Goal: Check status: Check status

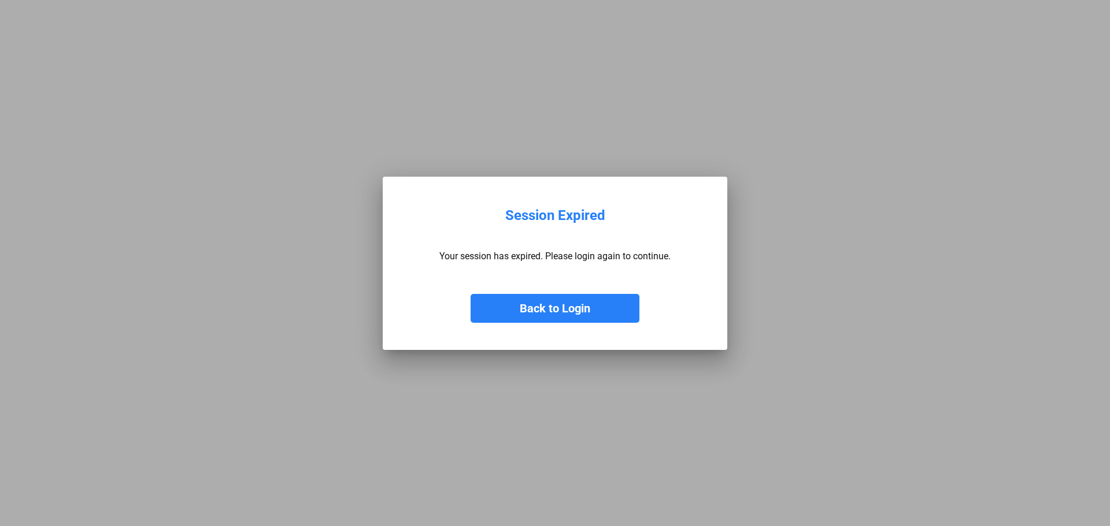
click at [585, 310] on button "Back to Login" at bounding box center [554, 308] width 169 height 29
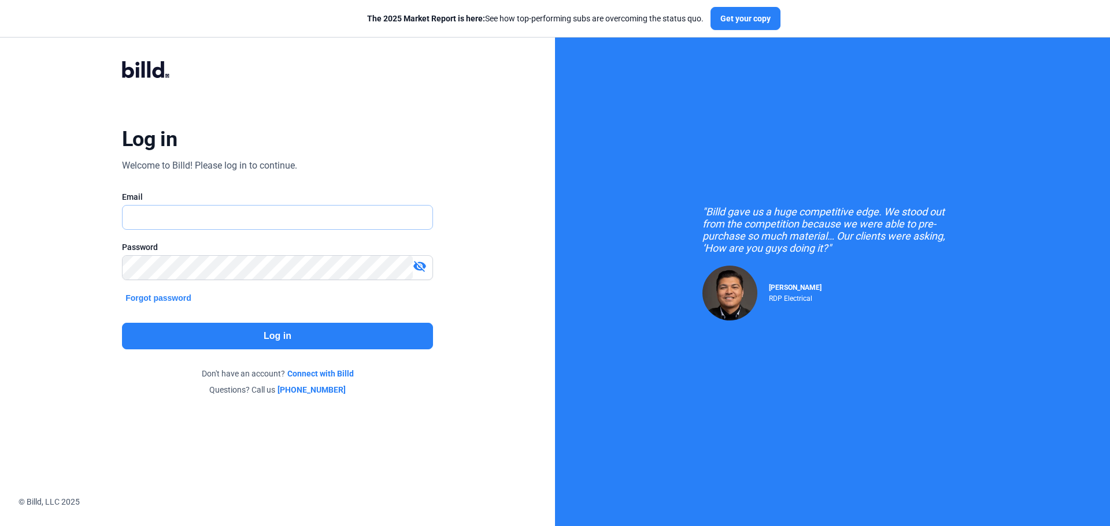
type input "[EMAIL_ADDRESS][DOMAIN_NAME]"
click at [343, 338] on button "Log in" at bounding box center [277, 336] width 311 height 27
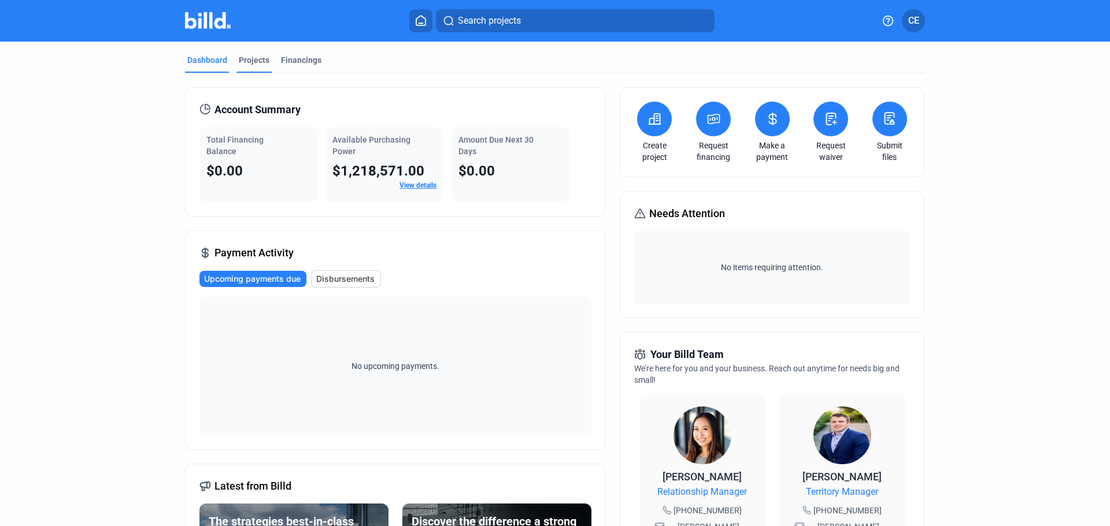
click at [251, 60] on div "Projects" at bounding box center [254, 60] width 31 height 12
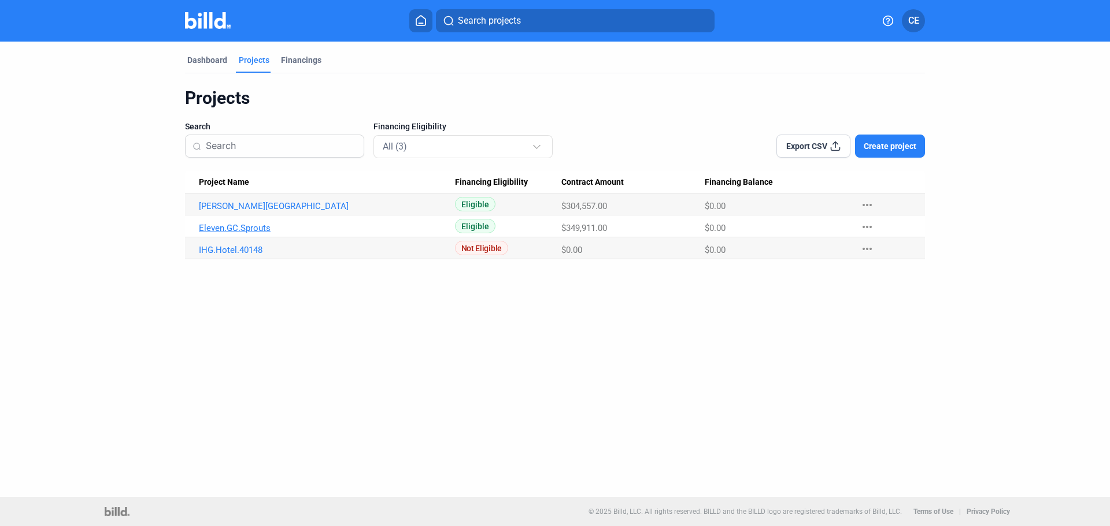
click at [232, 230] on link "Eleven.GC.Sprouts" at bounding box center [327, 228] width 256 height 10
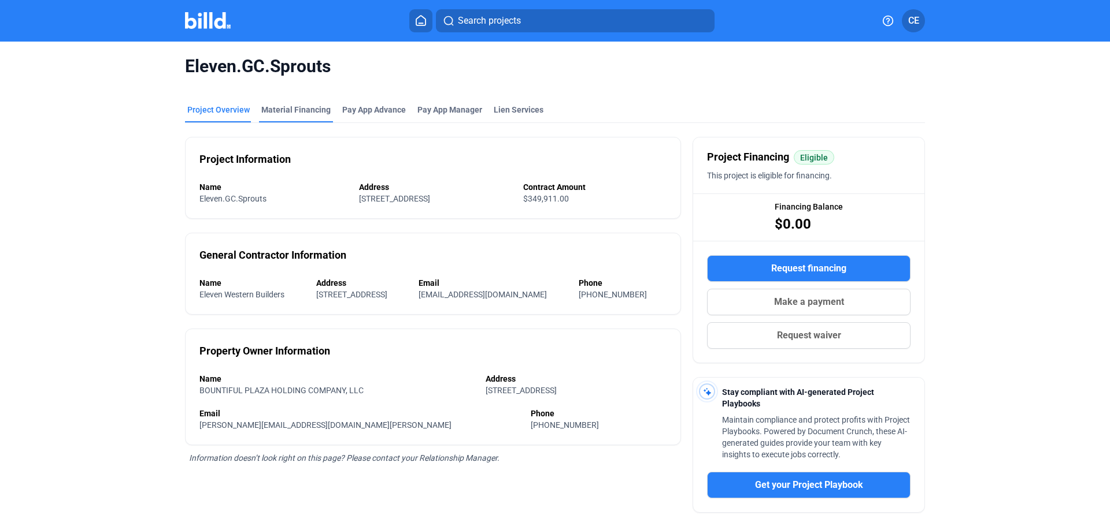
click at [301, 112] on div "Material Financing" at bounding box center [295, 110] width 69 height 12
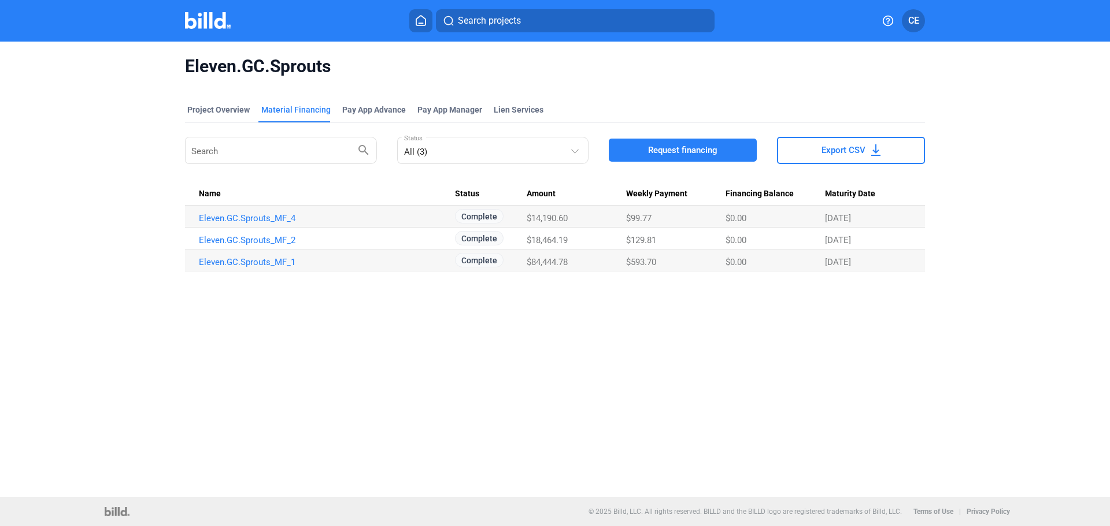
drag, startPoint x: 531, startPoint y: 264, endPoint x: 572, endPoint y: 264, distance: 41.0
click at [572, 264] on div "$84,444.78" at bounding box center [575, 262] width 99 height 10
click at [265, 220] on link "Eleven.GC.Sprouts_MF_4" at bounding box center [327, 218] width 256 height 10
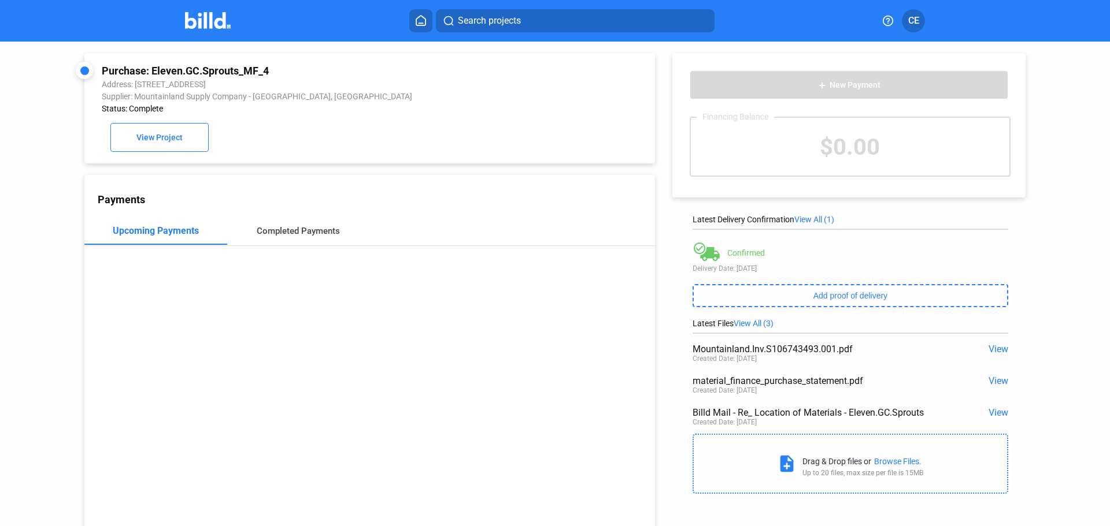
click at [309, 234] on div "Completed Payments" at bounding box center [298, 231] width 83 height 10
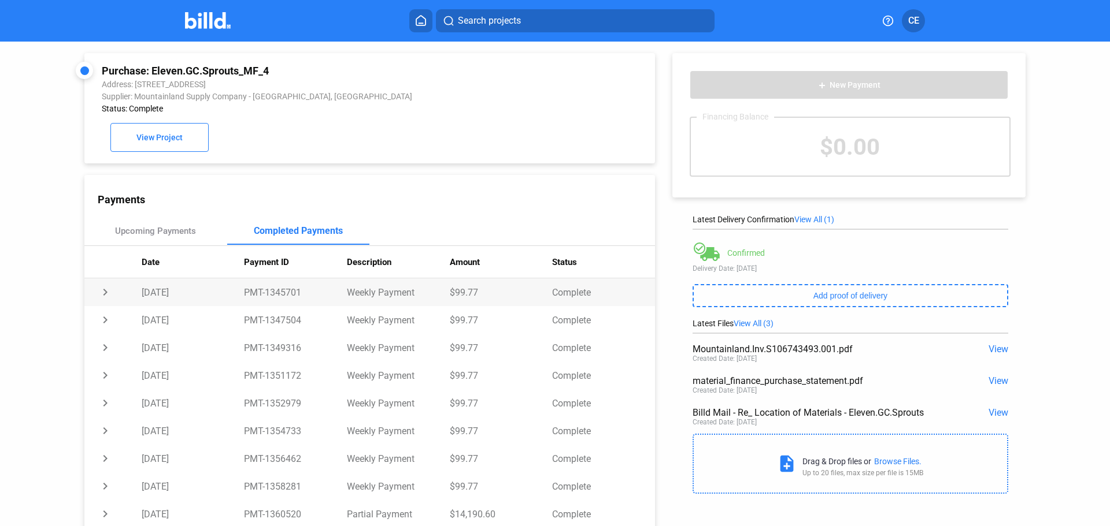
click at [103, 296] on td "chevron_right" at bounding box center [112, 293] width 57 height 28
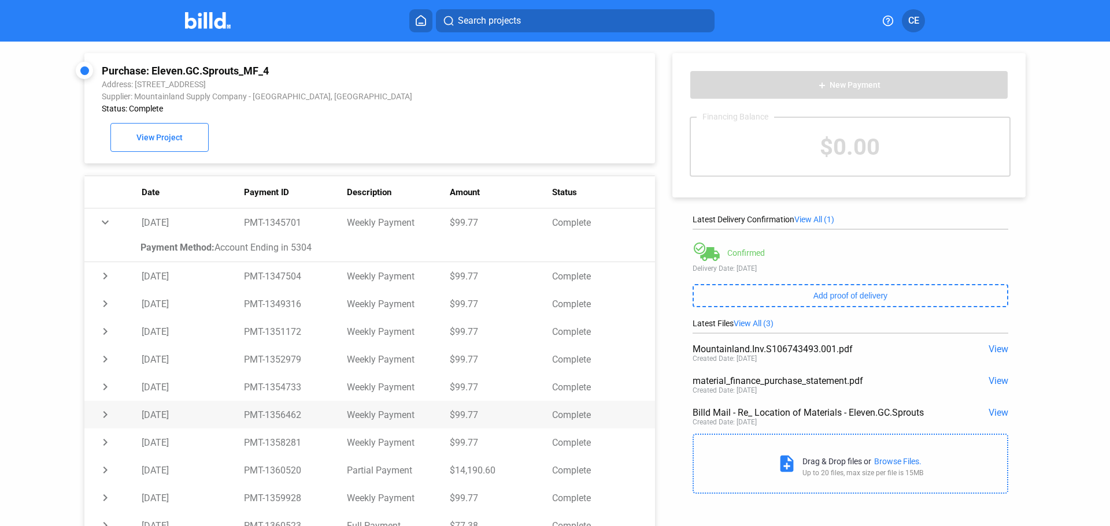
scroll to position [44, 0]
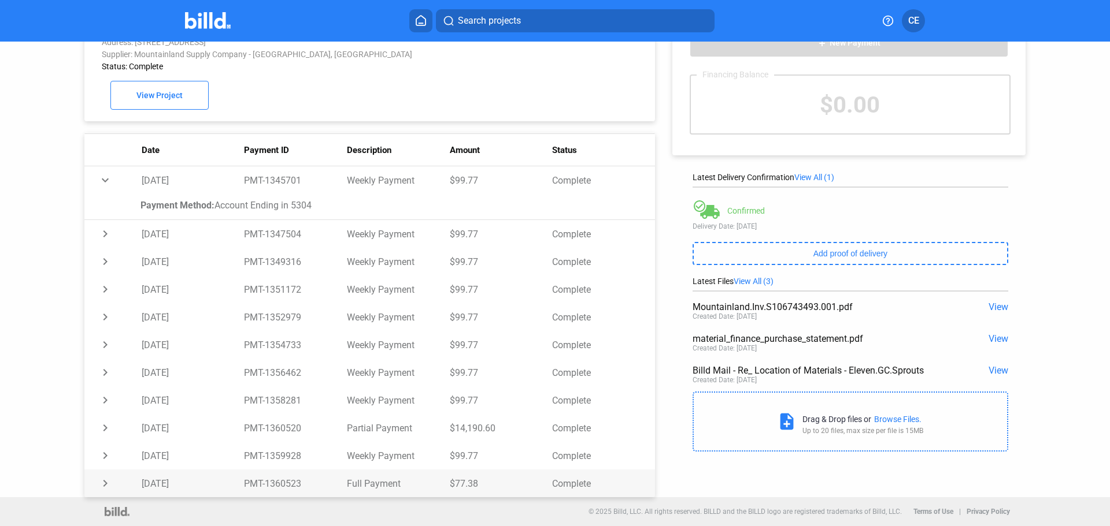
click at [106, 484] on td "chevron_right" at bounding box center [112, 484] width 57 height 28
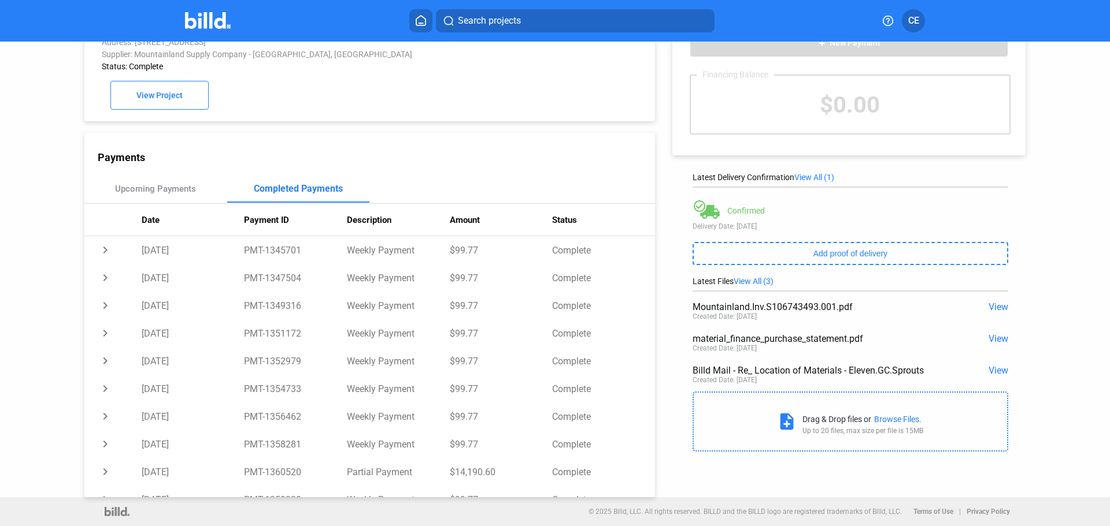
scroll to position [0, 0]
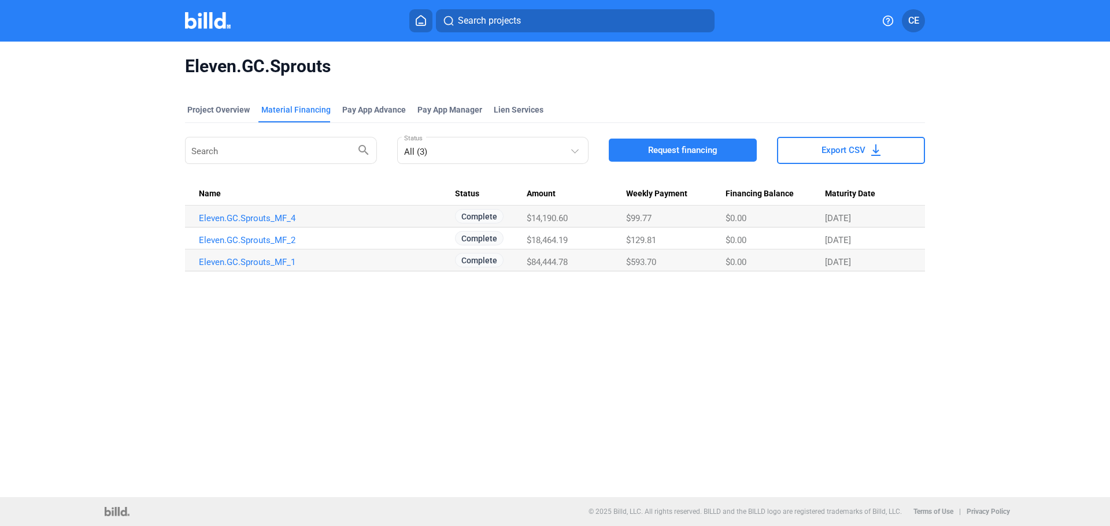
click at [209, 18] on img at bounding box center [208, 20] width 46 height 17
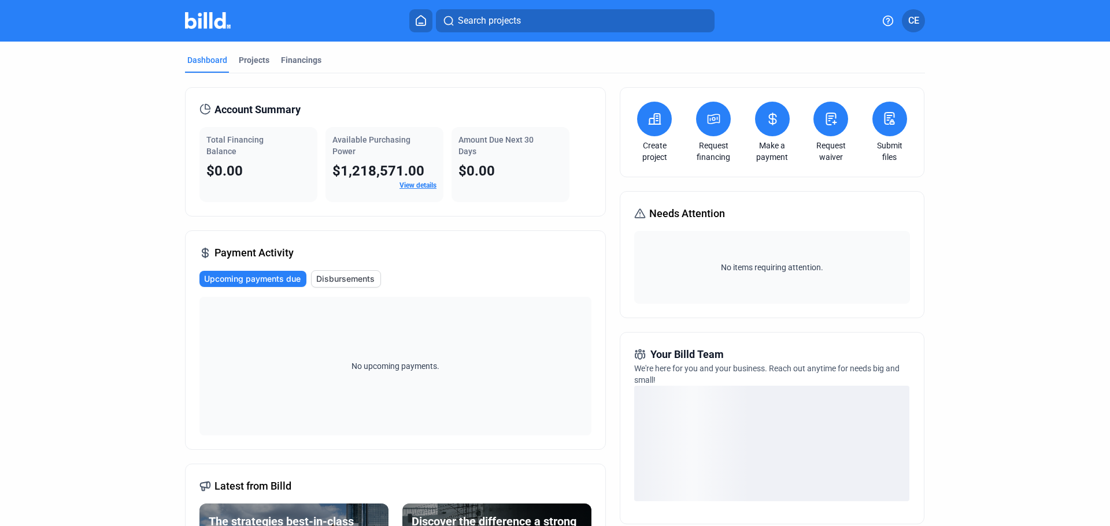
click at [777, 118] on button at bounding box center [772, 119] width 35 height 35
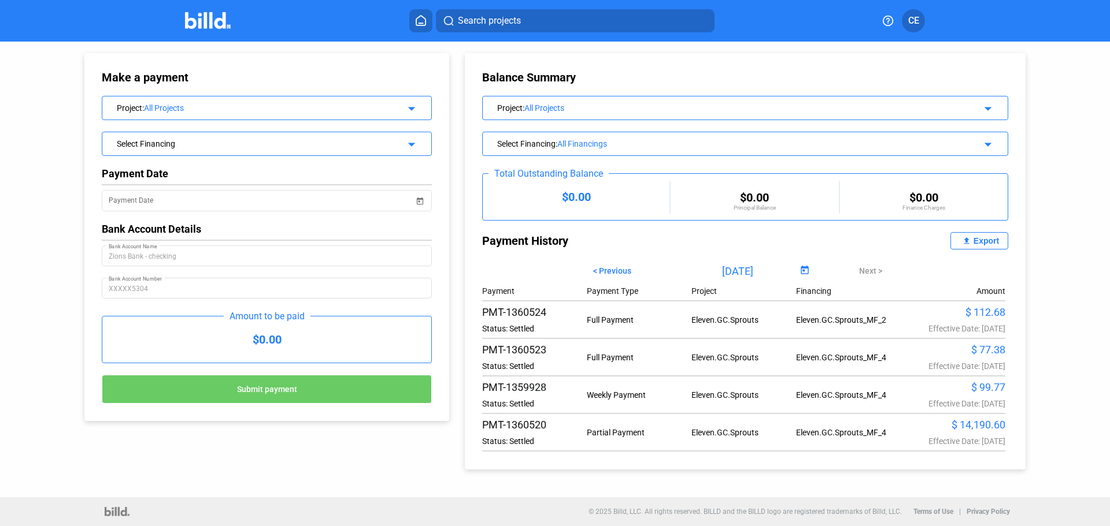
click at [987, 113] on div "Project : All Projects arrow_drop_down" at bounding box center [745, 107] width 525 height 20
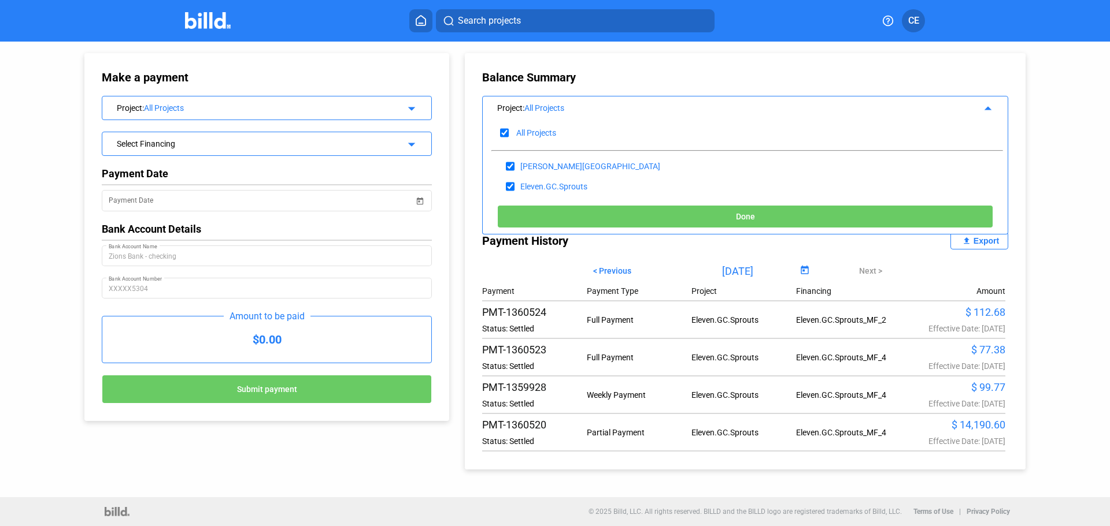
click at [1026, 186] on div "Balance Summary Project : All Projects arrow_drop_up All Projects [PERSON_NAME]…" at bounding box center [754, 256] width 599 height 428
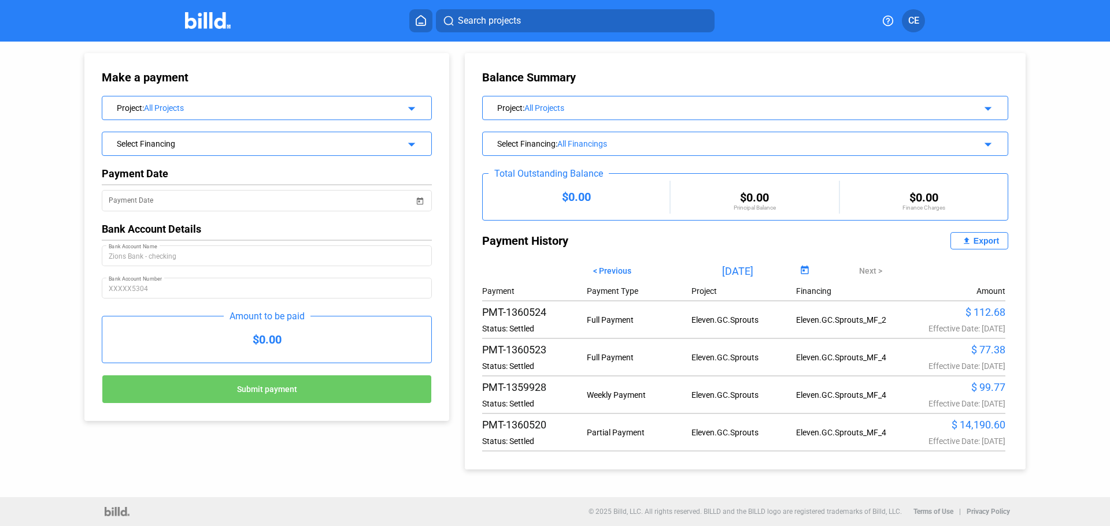
click at [982, 143] on mat-icon "arrow_drop_down" at bounding box center [986, 143] width 14 height 14
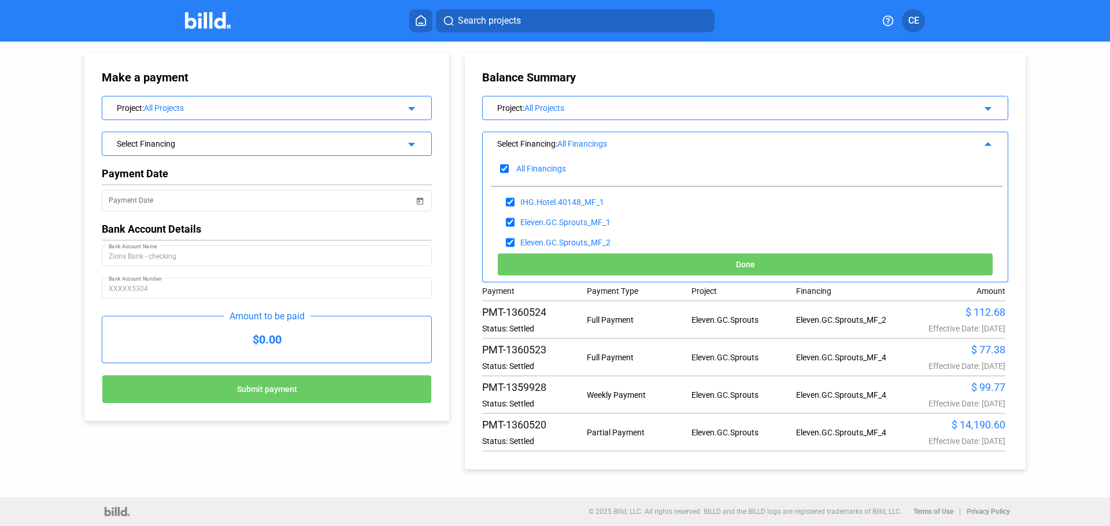
click at [1055, 136] on div "Make a payment Project : All Projects arrow_drop_down Select Financing arrow_dr…" at bounding box center [555, 270] width 1110 height 456
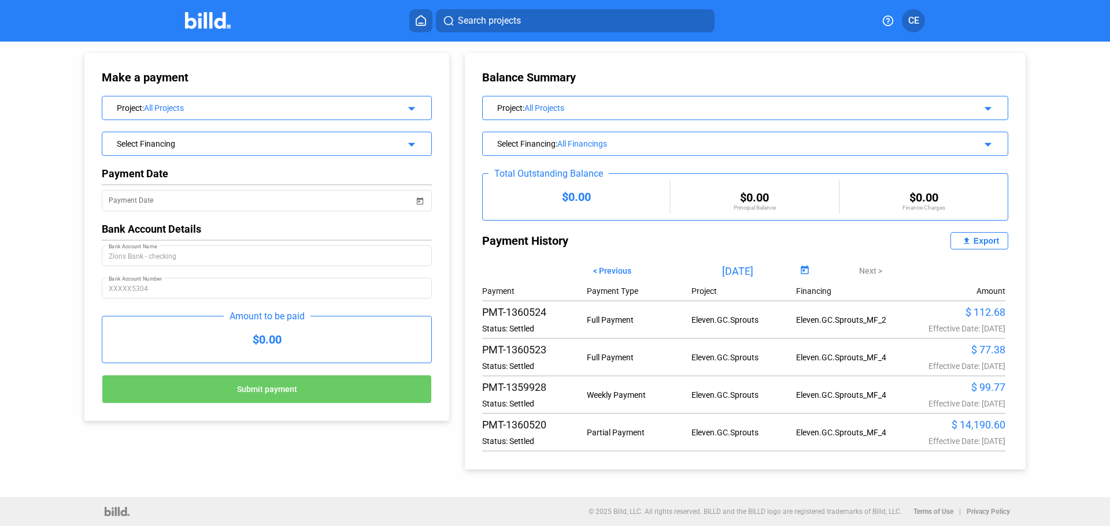
click at [798, 268] on span "Open calendar" at bounding box center [805, 271] width 28 height 28
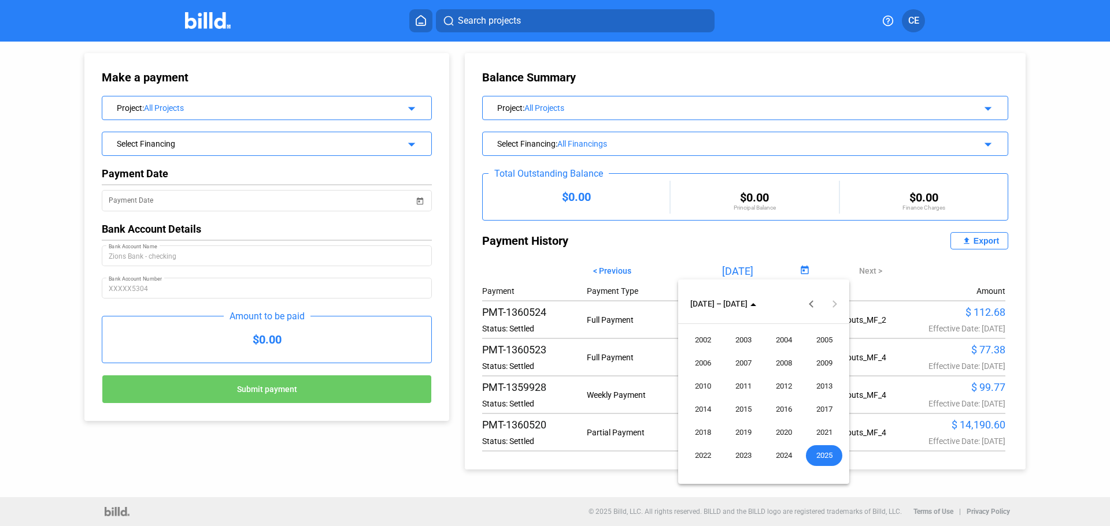
click at [978, 311] on div at bounding box center [555, 263] width 1110 height 526
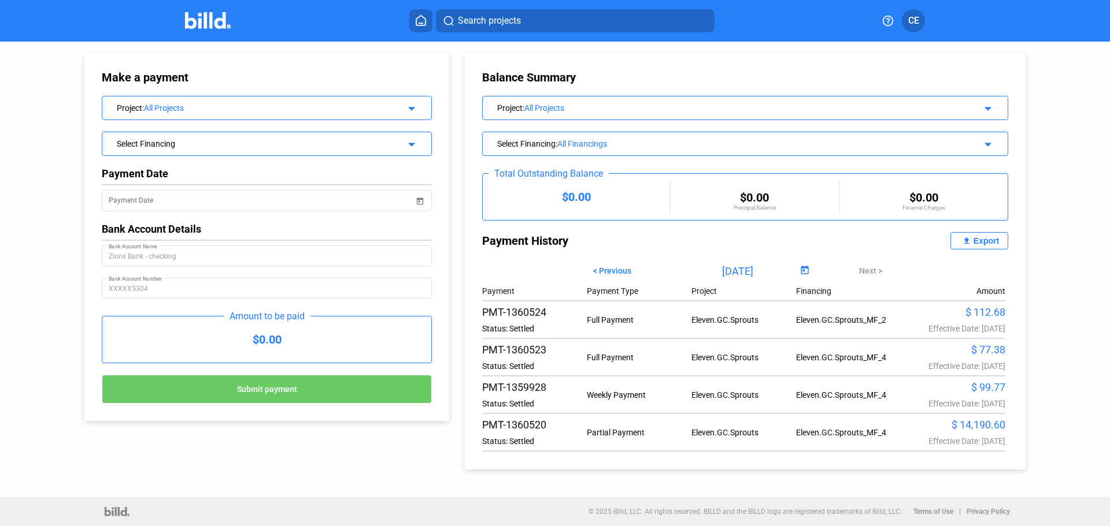
click at [921, 316] on div "$ 112.68" at bounding box center [952, 312] width 105 height 12
click at [970, 314] on div "$ 112.68" at bounding box center [952, 312] width 105 height 12
click at [736, 273] on input "[DATE]" at bounding box center [737, 270] width 118 height 17
click at [750, 268] on input "[DATE]" at bounding box center [737, 270] width 118 height 17
click at [620, 269] on span "< Previous" at bounding box center [612, 270] width 38 height 9
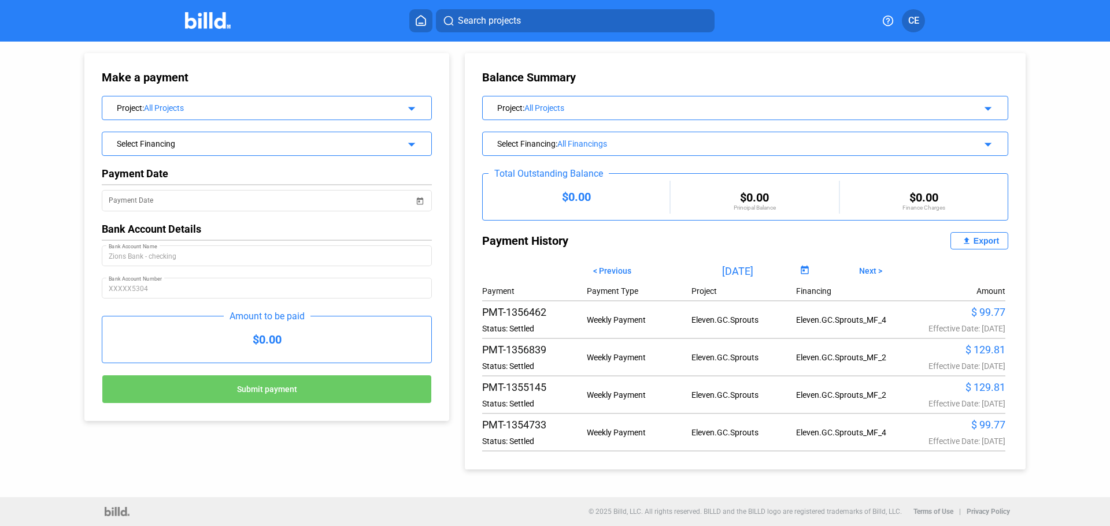
click at [863, 273] on span "Next >" at bounding box center [870, 270] width 23 height 9
type input "[DATE]"
click at [747, 272] on input "[DATE]" at bounding box center [737, 270] width 118 height 17
click at [802, 266] on span "Open calendar" at bounding box center [805, 271] width 28 height 28
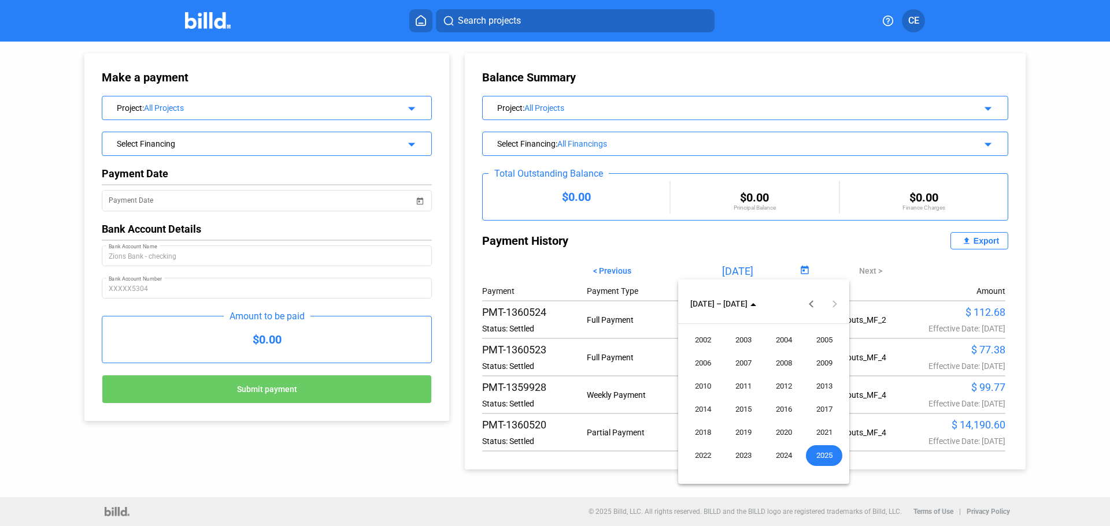
click at [910, 236] on div at bounding box center [555, 263] width 1110 height 526
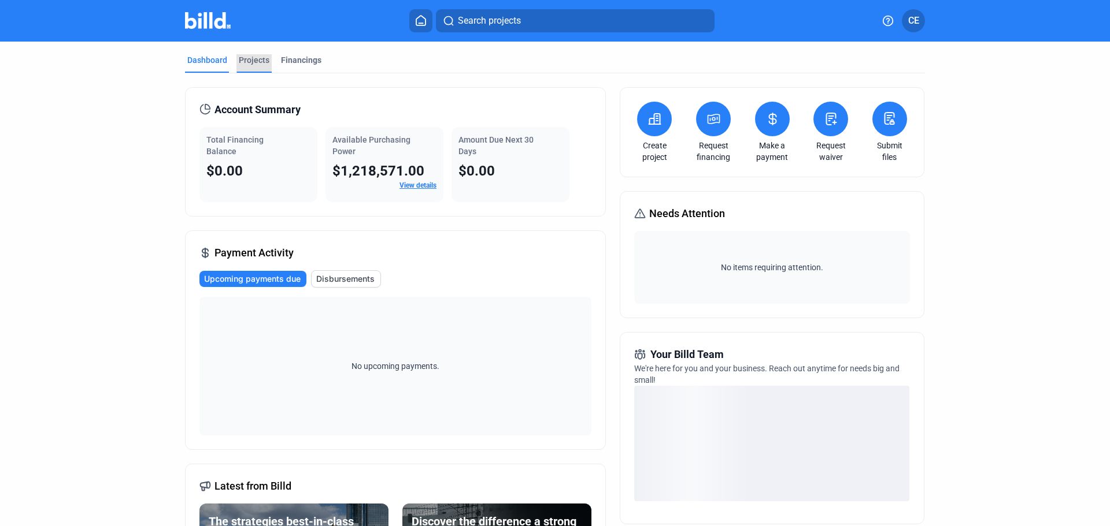
click at [251, 58] on div "Projects" at bounding box center [254, 60] width 31 height 12
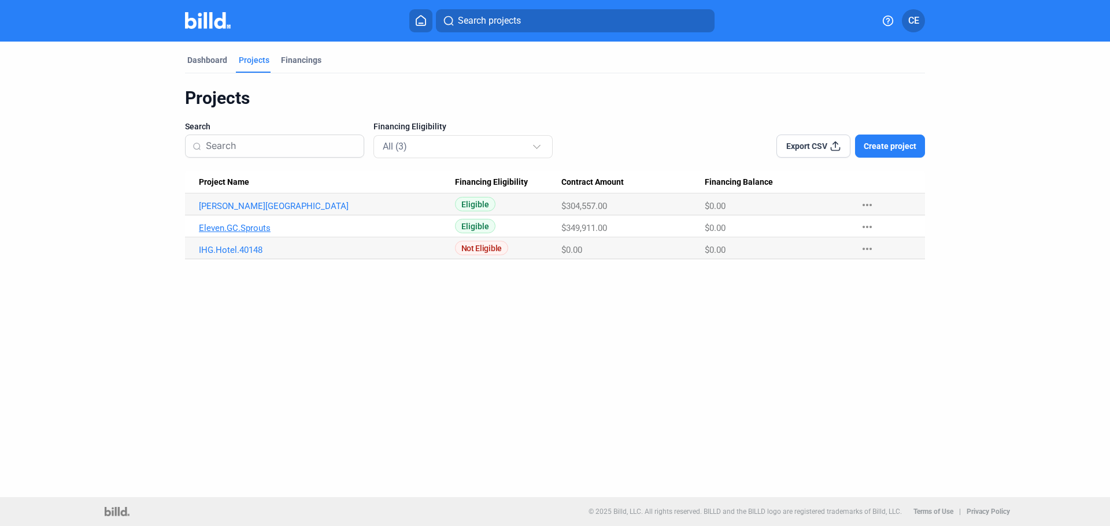
click at [221, 230] on link "Eleven.GC.Sprouts" at bounding box center [327, 228] width 256 height 10
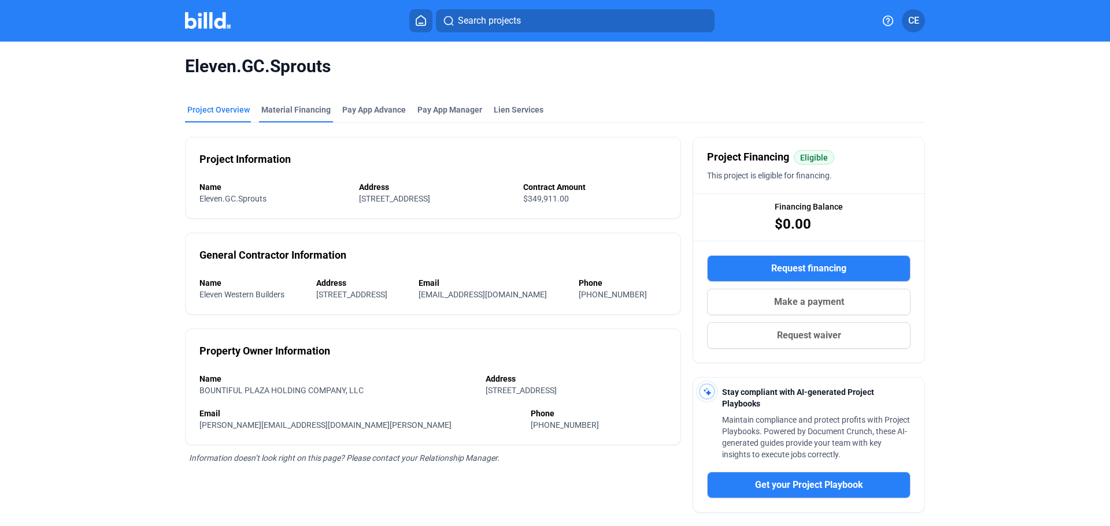
click at [294, 111] on div "Material Financing" at bounding box center [295, 110] width 69 height 12
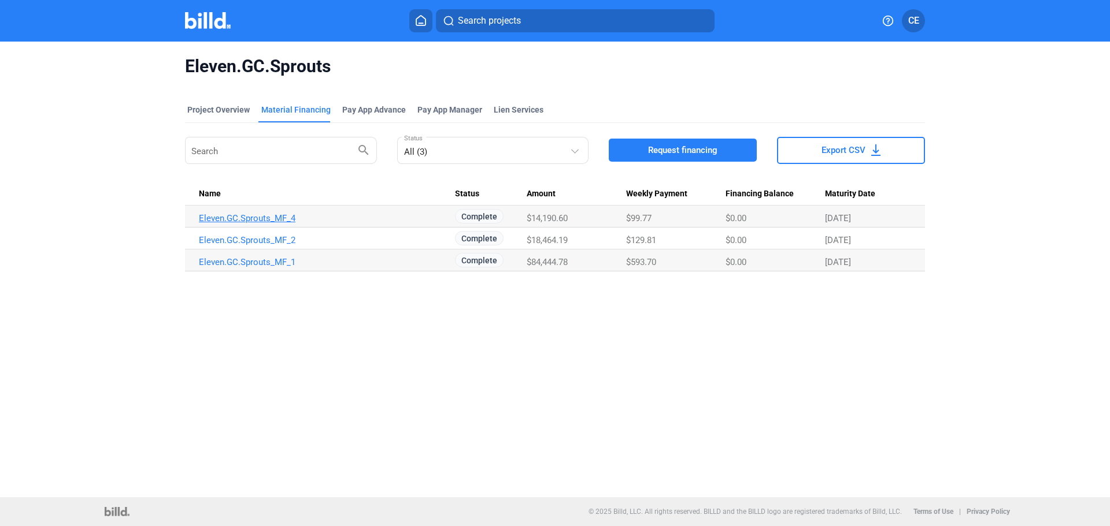
click at [250, 219] on link "Eleven.GC.Sprouts_MF_4" at bounding box center [327, 218] width 256 height 10
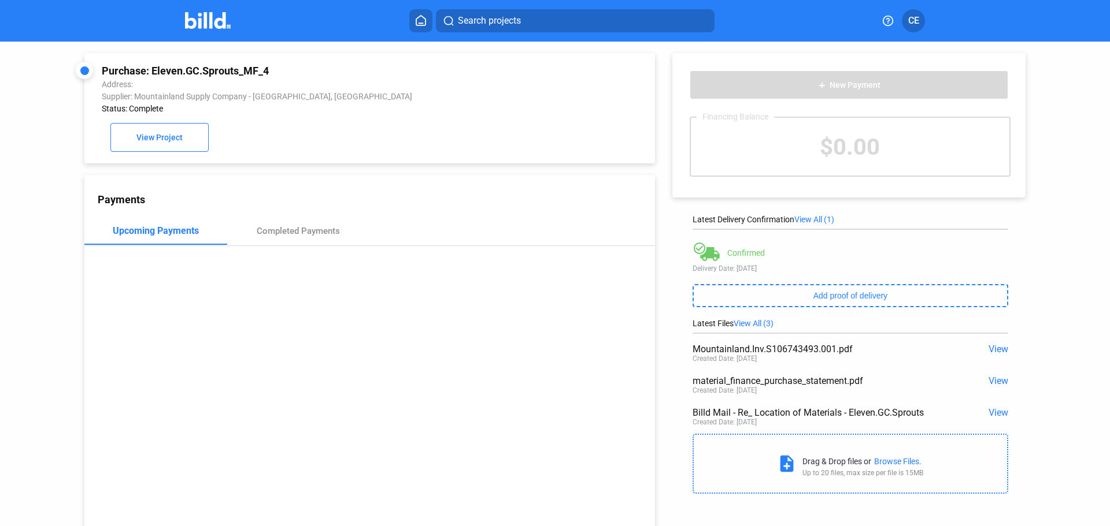
scroll to position [44, 0]
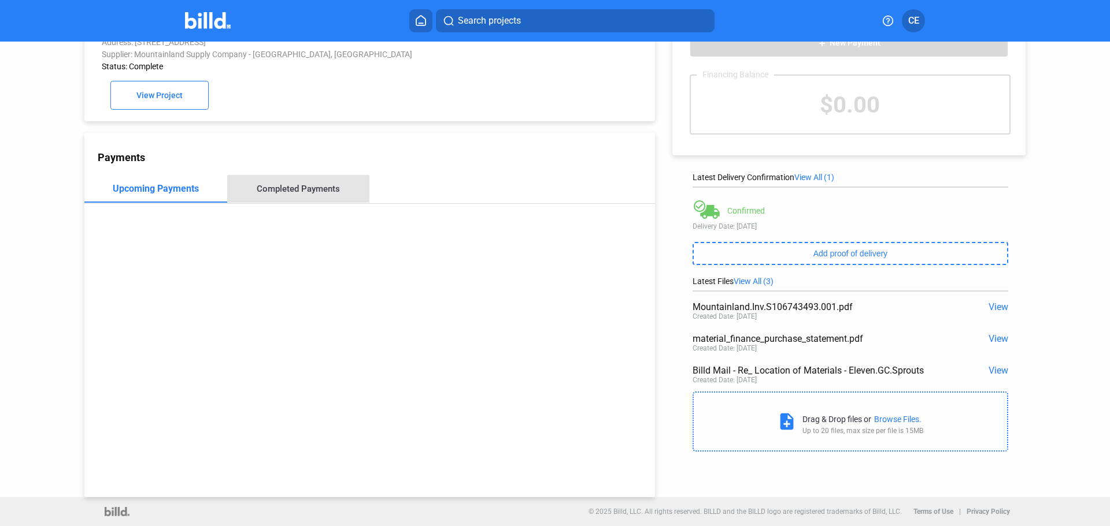
click at [313, 189] on div "Completed Payments" at bounding box center [298, 189] width 83 height 10
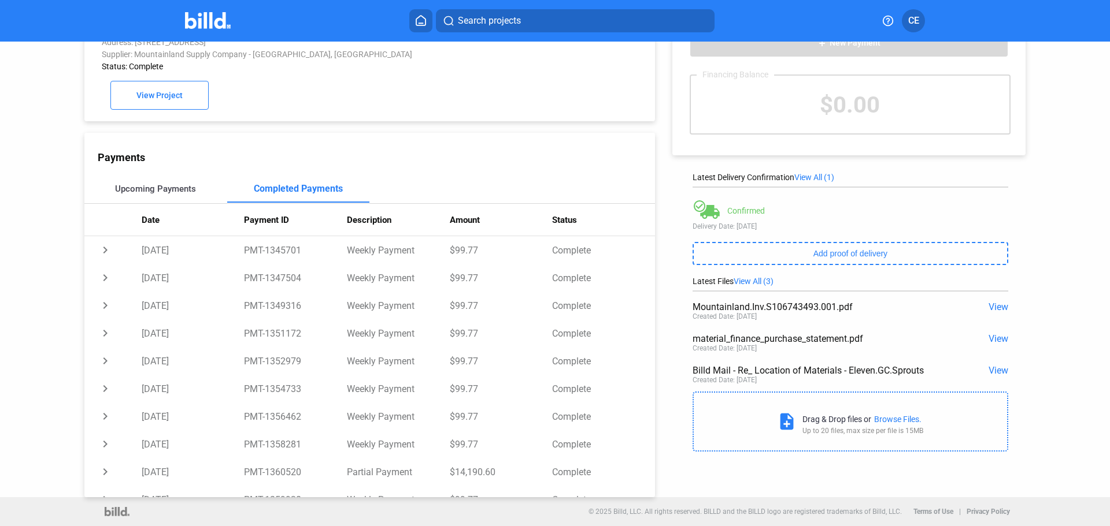
click at [160, 187] on div "Upcoming Payments" at bounding box center [155, 189] width 81 height 10
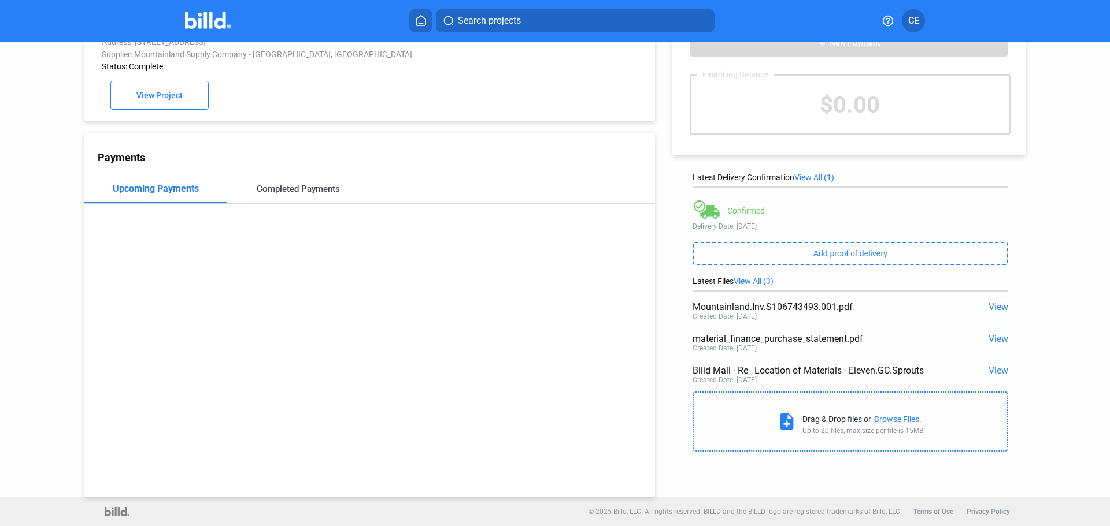
click at [281, 190] on div "Completed Payments" at bounding box center [298, 189] width 83 height 10
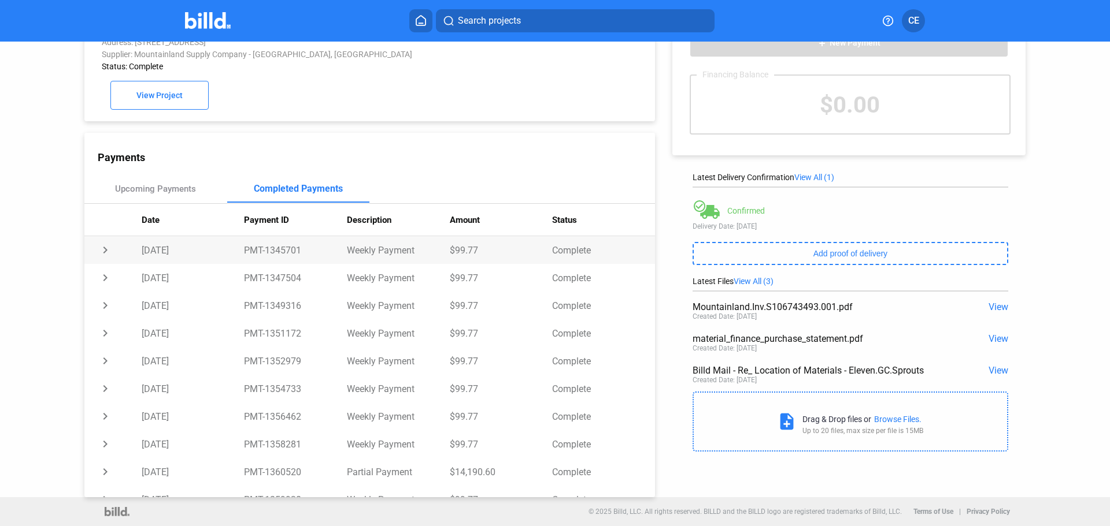
click at [109, 251] on td "chevron_right" at bounding box center [112, 250] width 57 height 28
